Goal: Information Seeking & Learning: Check status

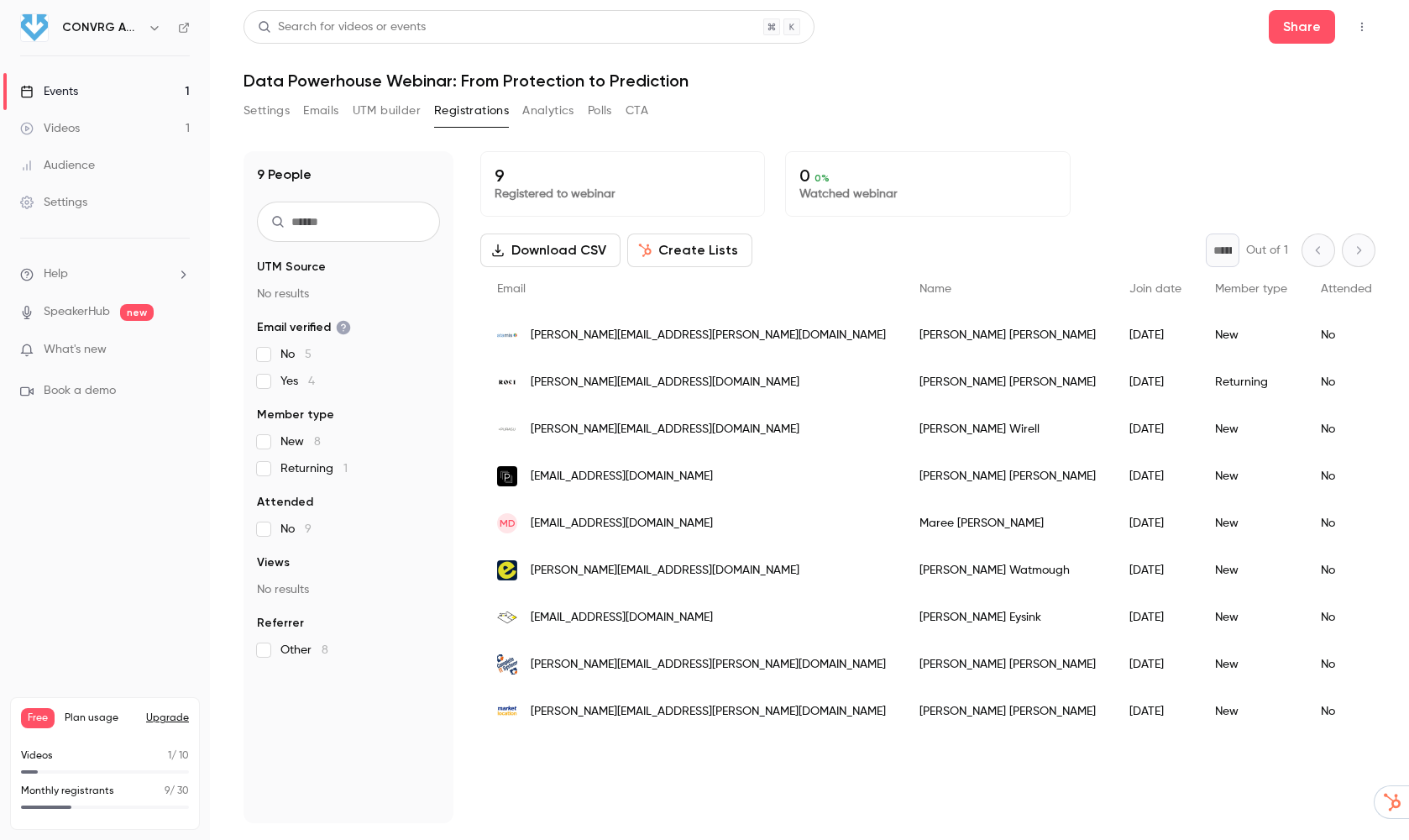
click at [98, 319] on link "SpeakerHub" at bounding box center [77, 312] width 66 height 18
click at [63, 358] on li "What's new" at bounding box center [104, 352] width 170 height 21
click at [64, 347] on span "What's new" at bounding box center [75, 350] width 63 height 18
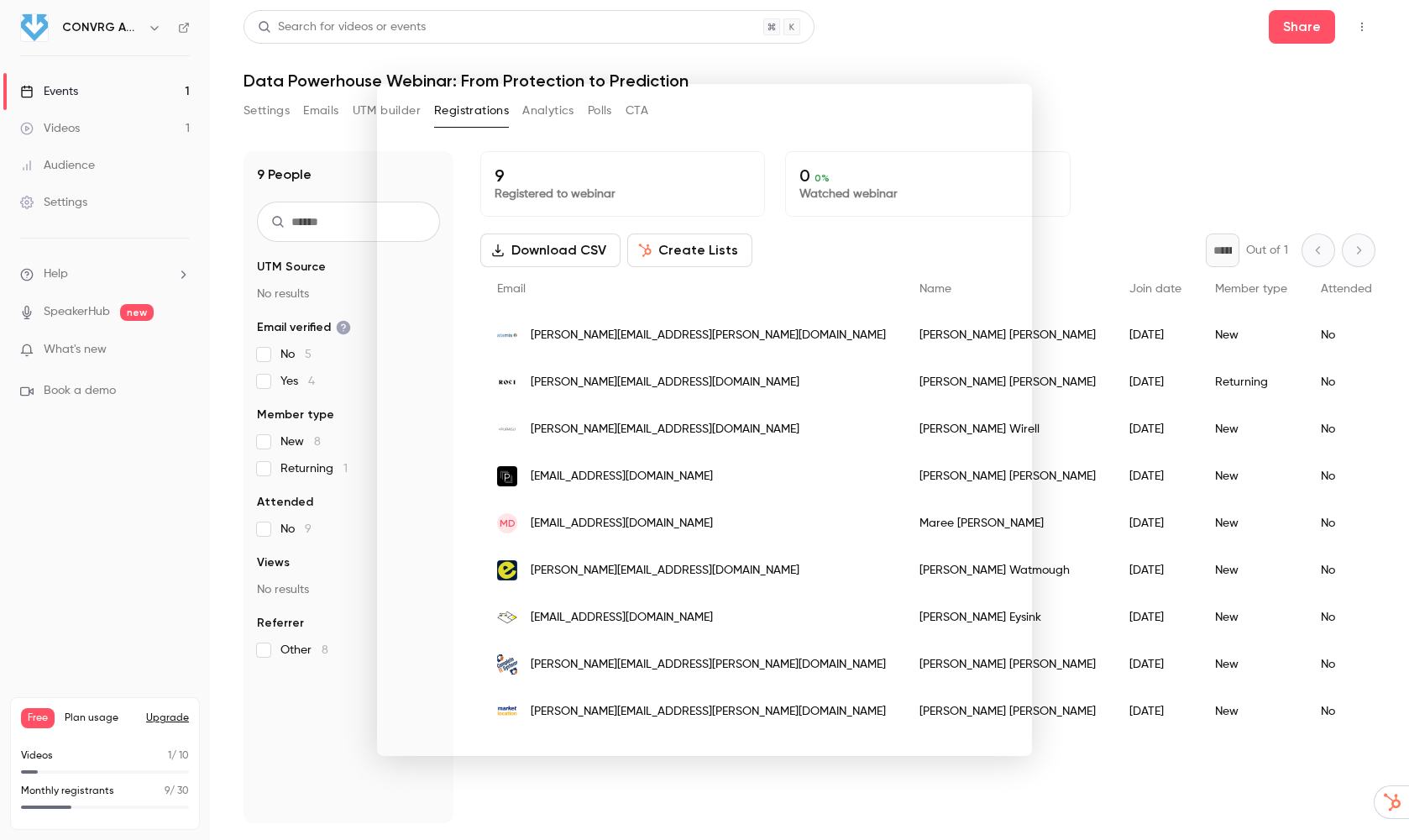
click at [1250, 49] on div at bounding box center [704, 420] width 1409 height 840
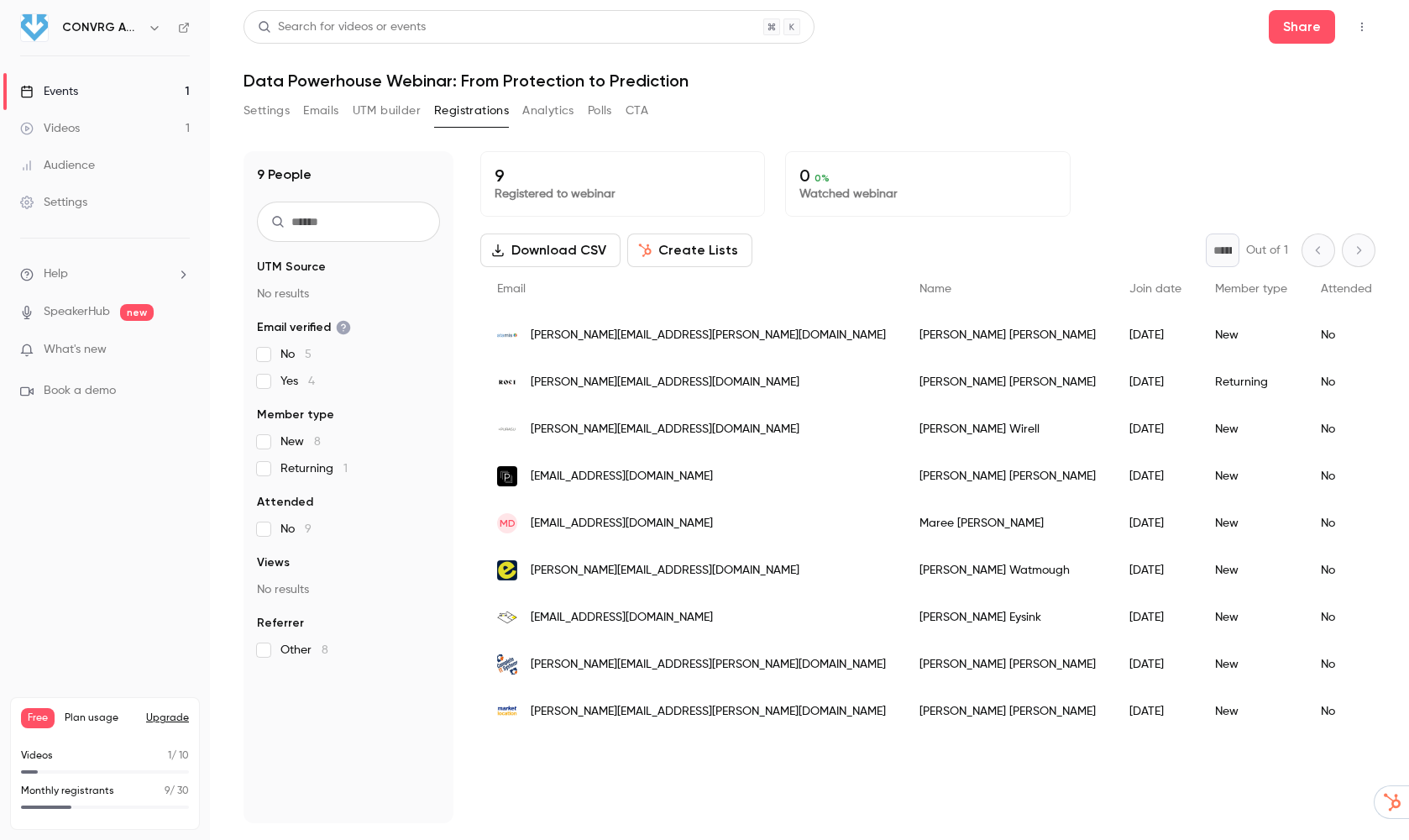
click at [746, 86] on h1 "Data Powerhouse Webinar: From Protection to Prediction" at bounding box center [810, 80] width 1132 height 20
click at [319, 107] on button "Emails" at bounding box center [320, 111] width 35 height 27
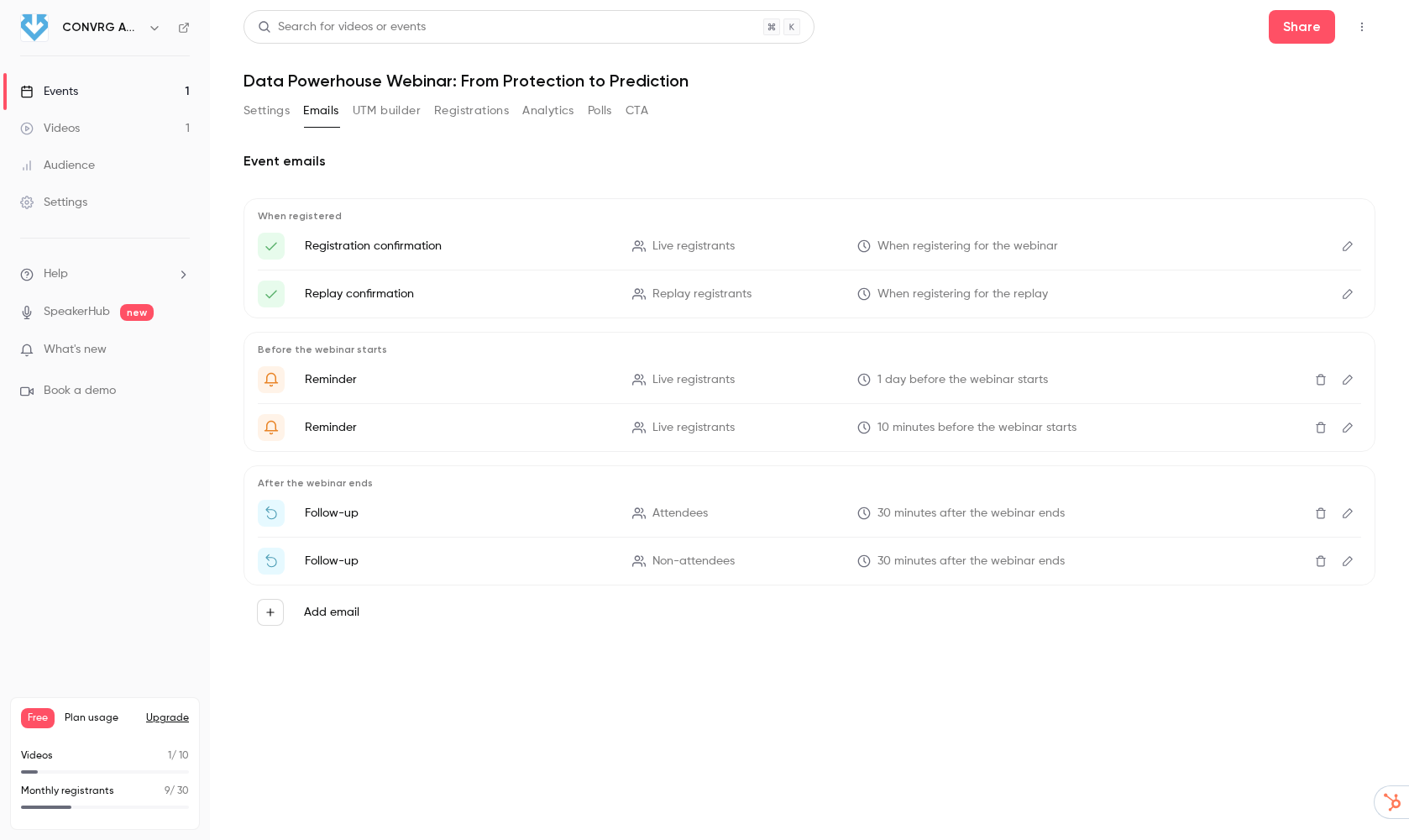
click at [478, 106] on button "Registrations" at bounding box center [471, 111] width 75 height 27
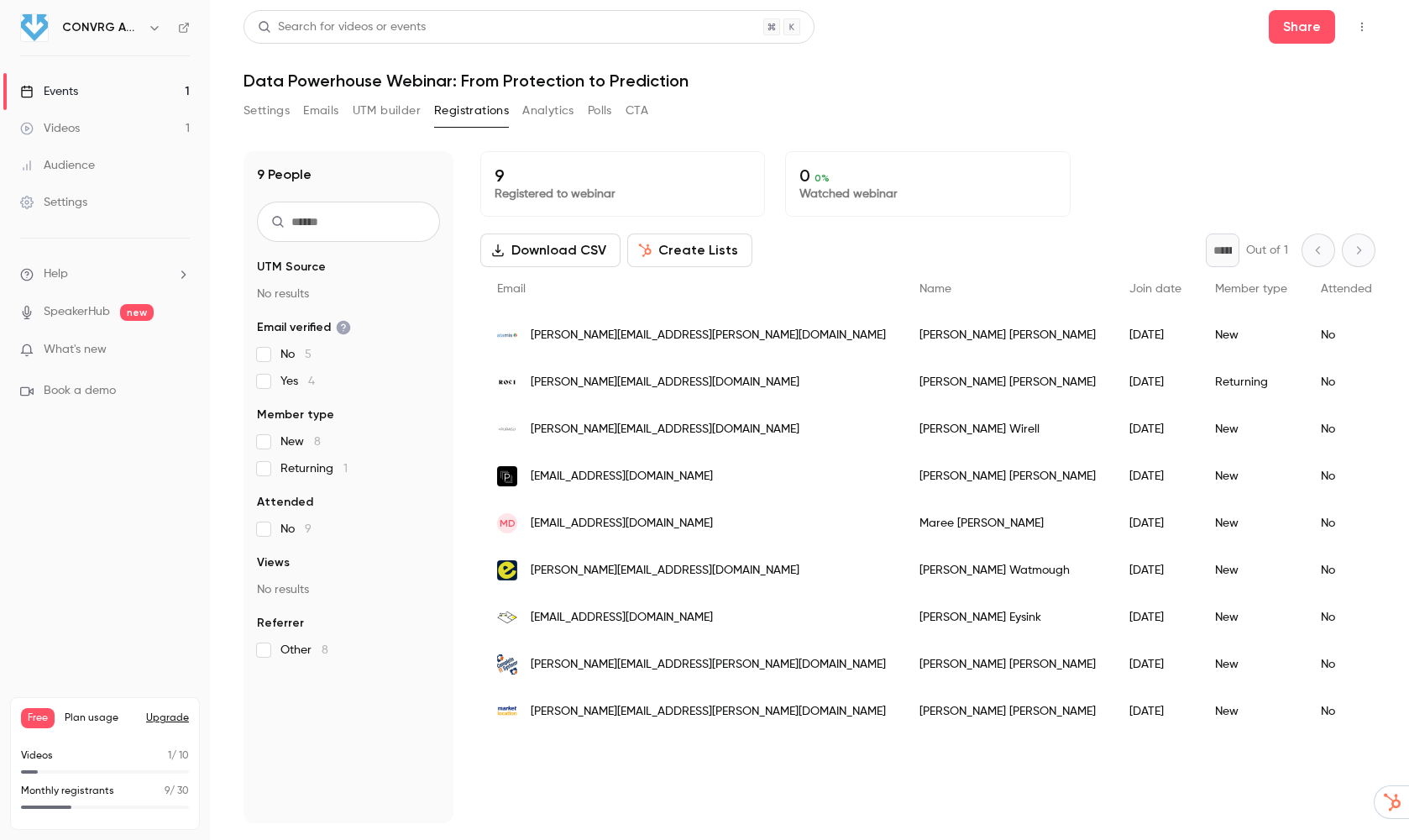
click at [545, 113] on button "Analytics" at bounding box center [548, 111] width 52 height 27
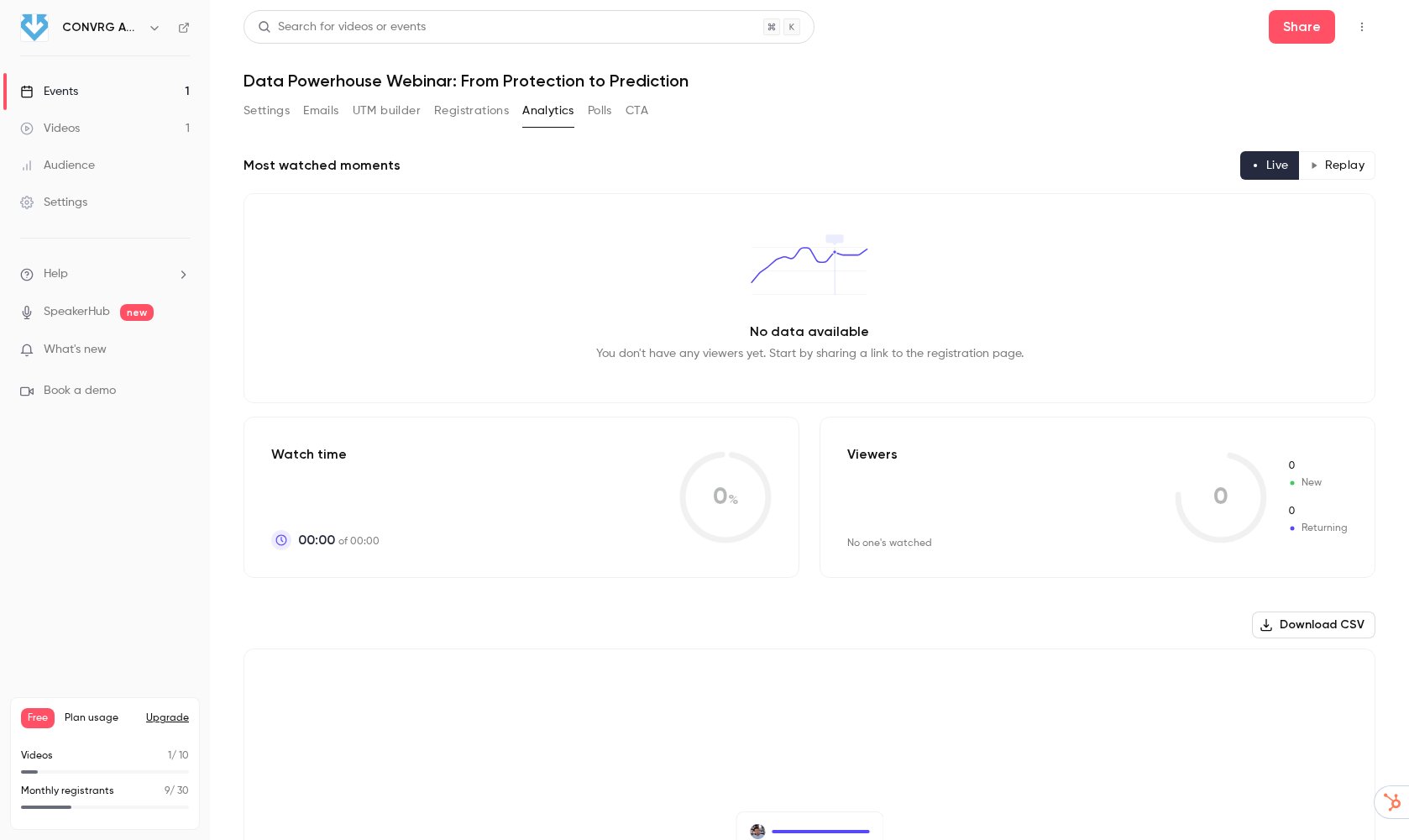
click at [461, 114] on button "Registrations" at bounding box center [471, 111] width 75 height 27
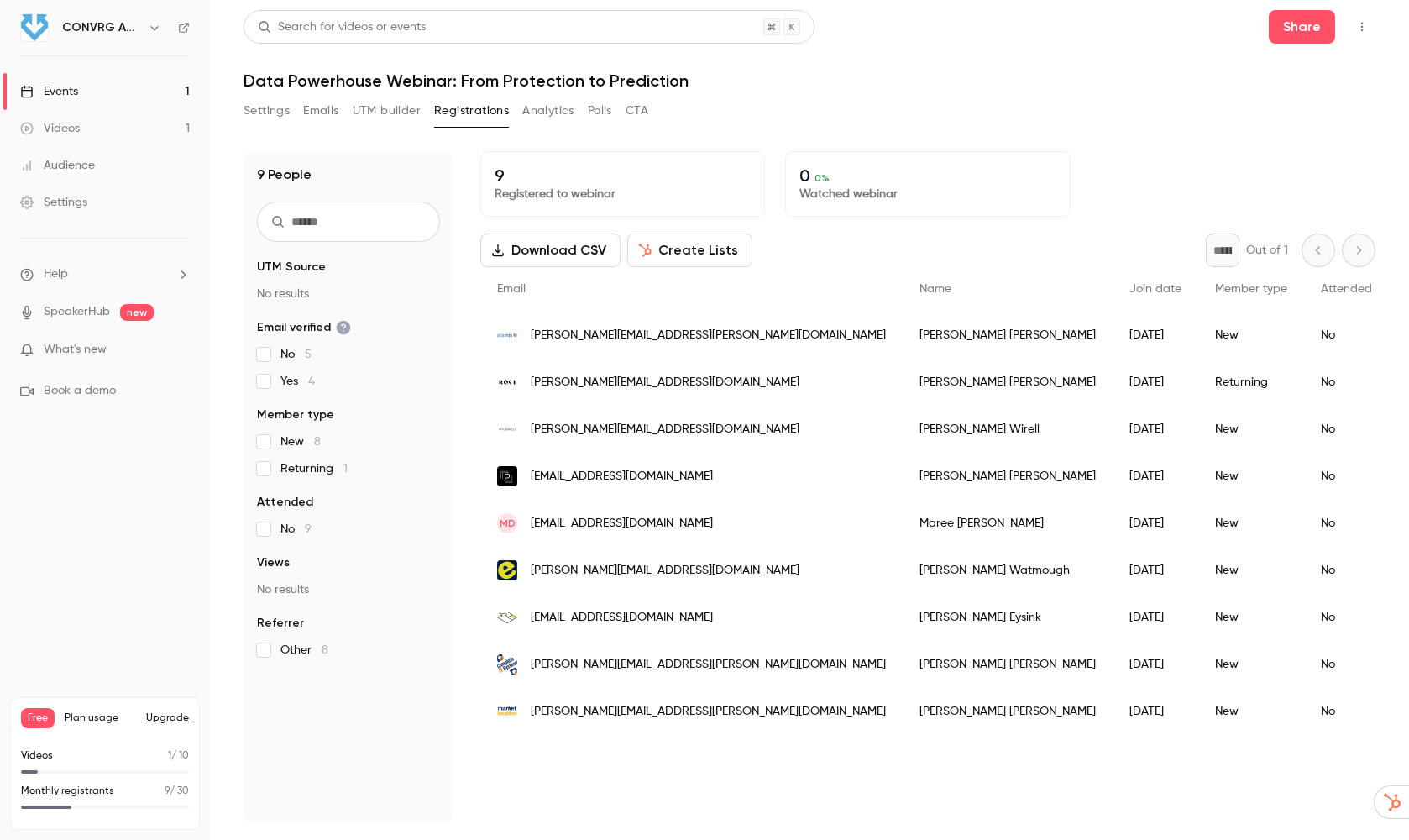
click at [75, 170] on div "Audience" at bounding box center [57, 166] width 75 height 17
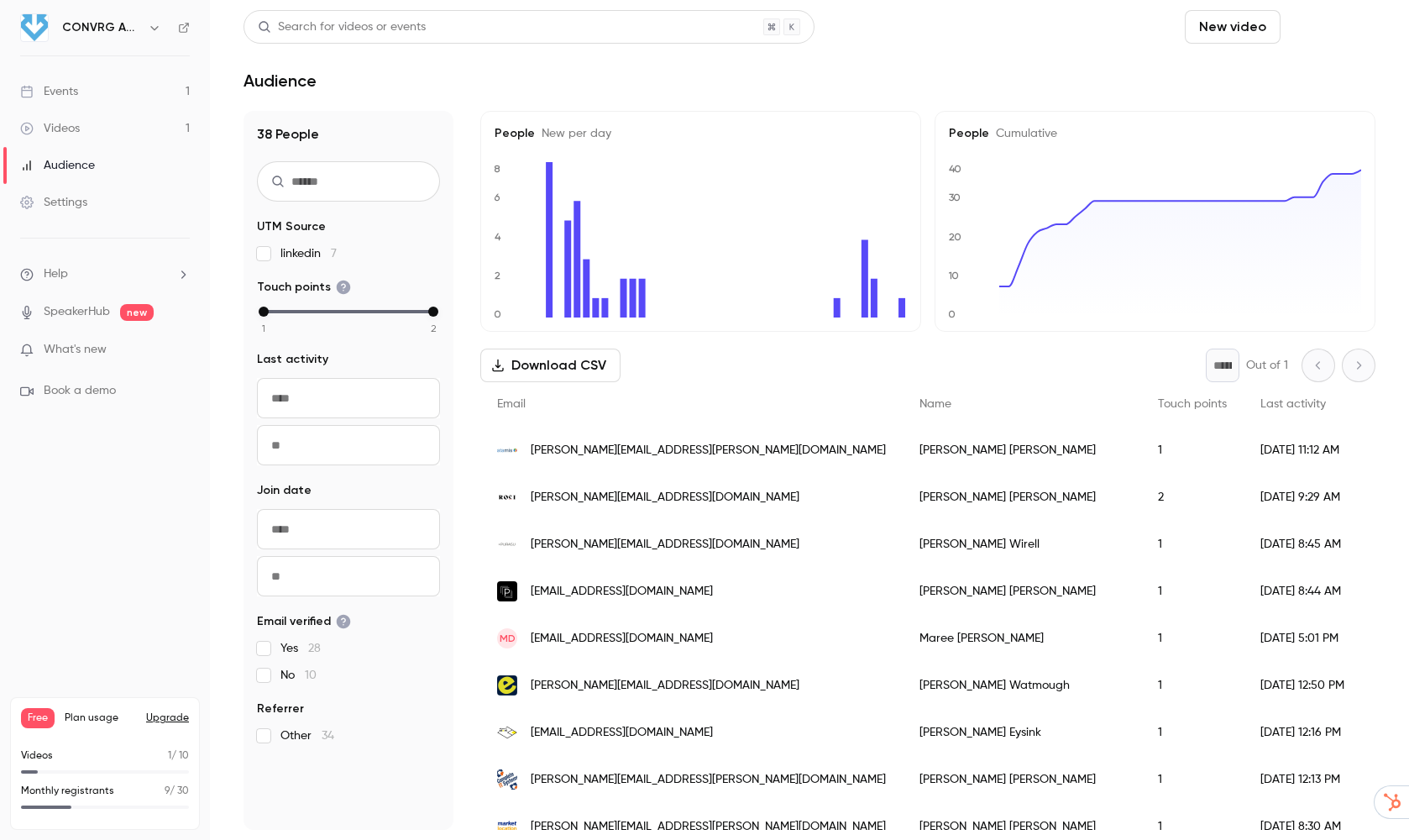
click at [1357, 20] on button "Schedule" at bounding box center [1331, 27] width 88 height 33
click at [1120, 98] on div at bounding box center [704, 420] width 1409 height 840
click at [92, 96] on link "Events 1" at bounding box center [104, 91] width 210 height 37
